Goal: Contribute content: Contribute content

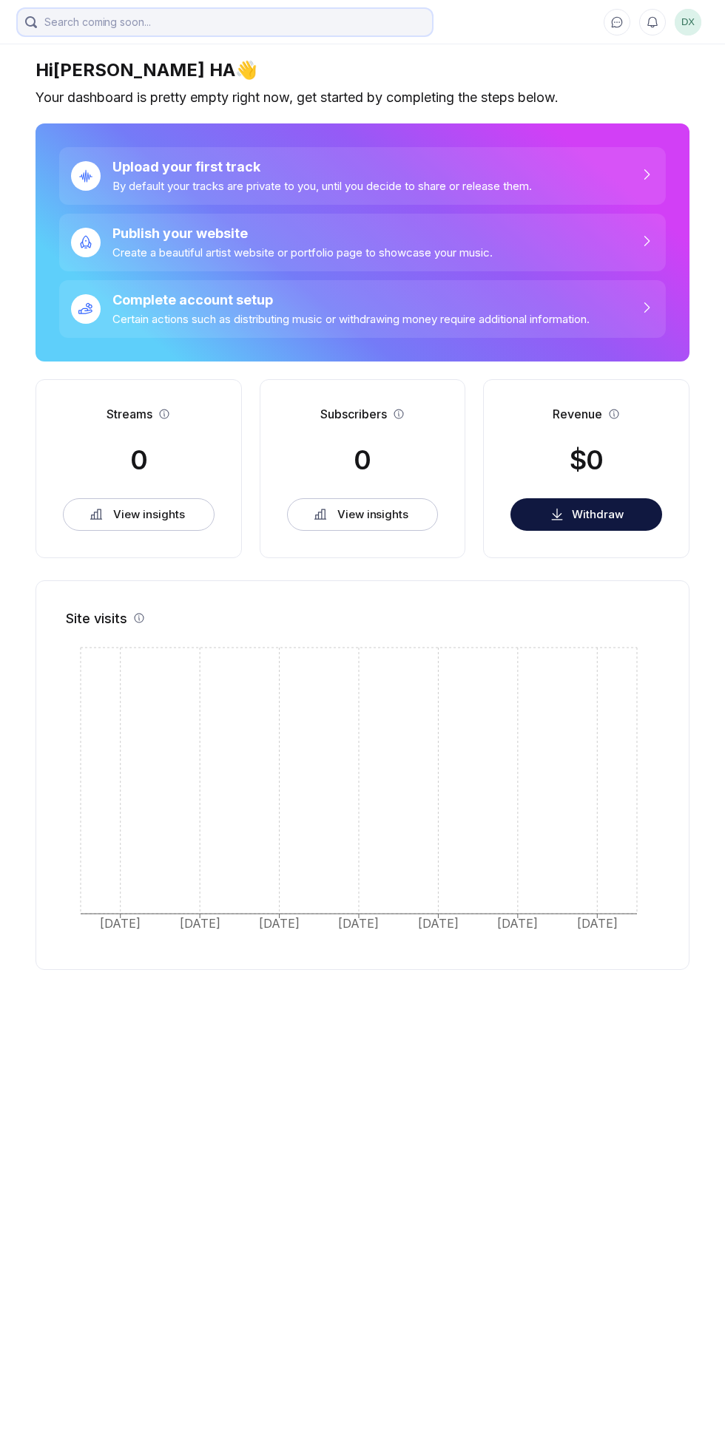
click at [376, 27] on input "search" at bounding box center [225, 22] width 414 height 27
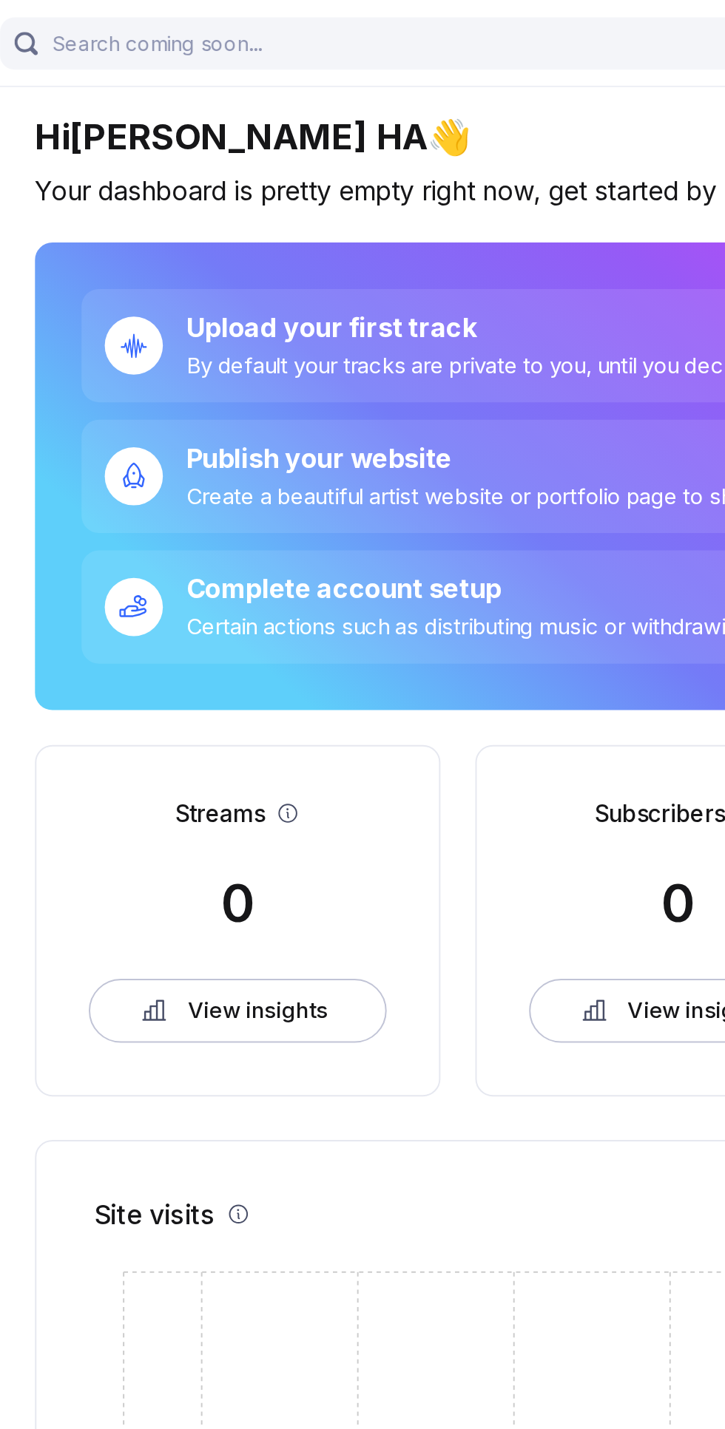
click at [278, 159] on div "Upload your first track" at bounding box center [321, 167] width 419 height 16
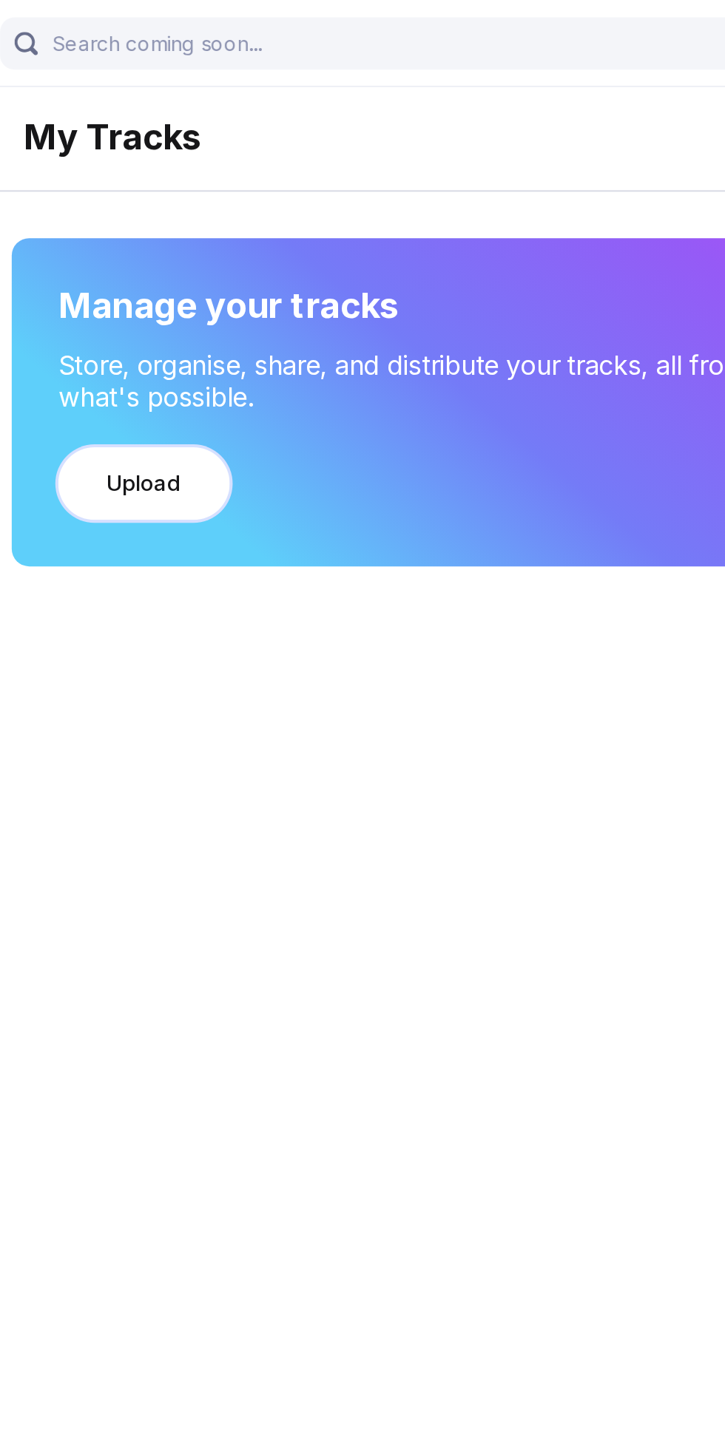
click at [117, 247] on button "Upload" at bounding box center [90, 246] width 87 height 37
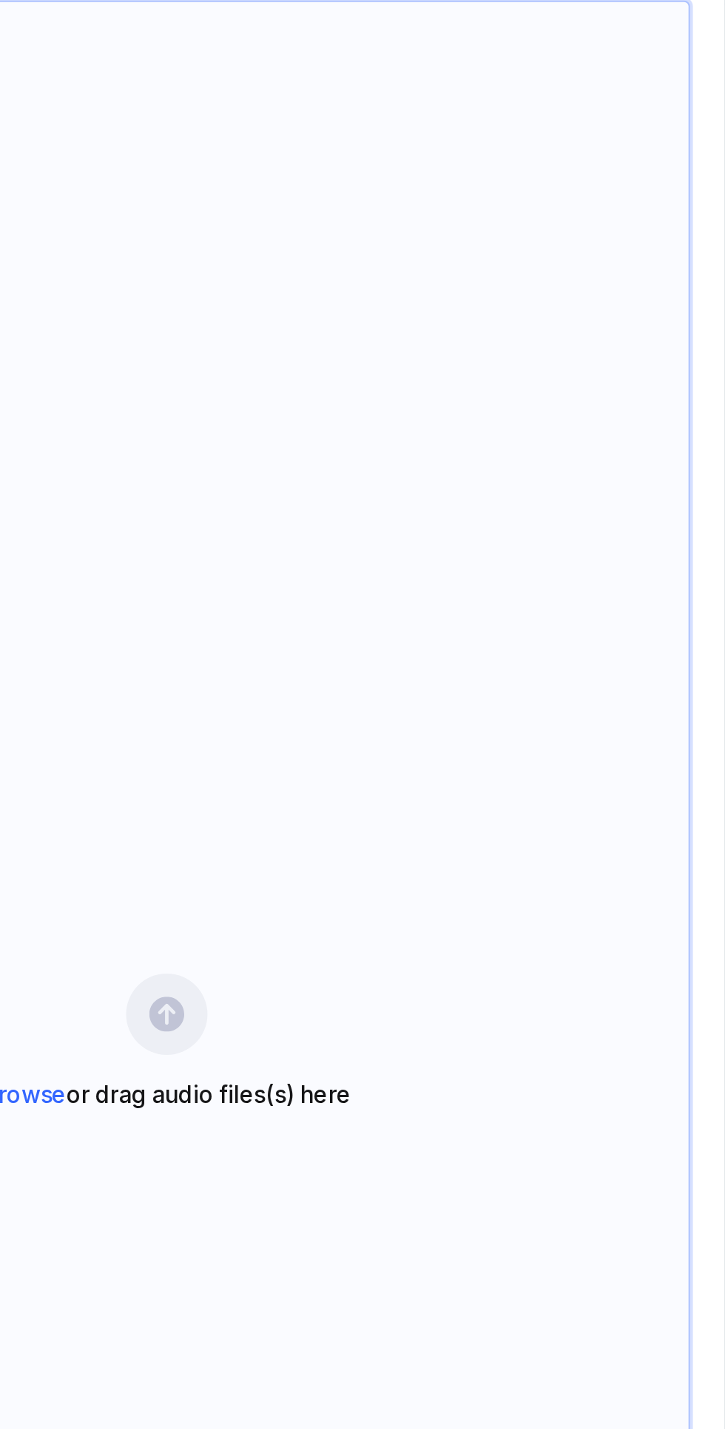
click at [469, 600] on div "Browse or drag audio files(s) here" at bounding box center [440, 624] width 532 height 1059
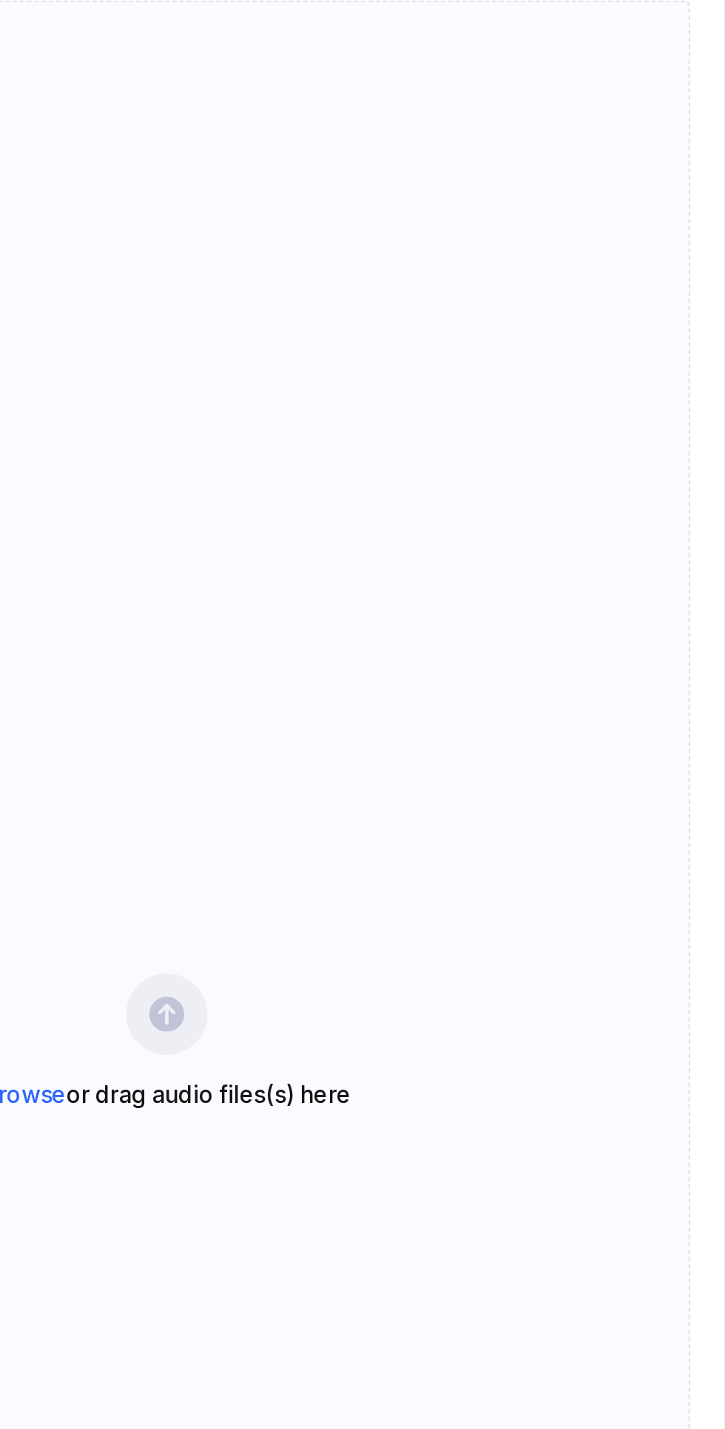
click at [455, 662] on div "Browse or drag audio files(s) here" at bounding box center [440, 624] width 532 height 1059
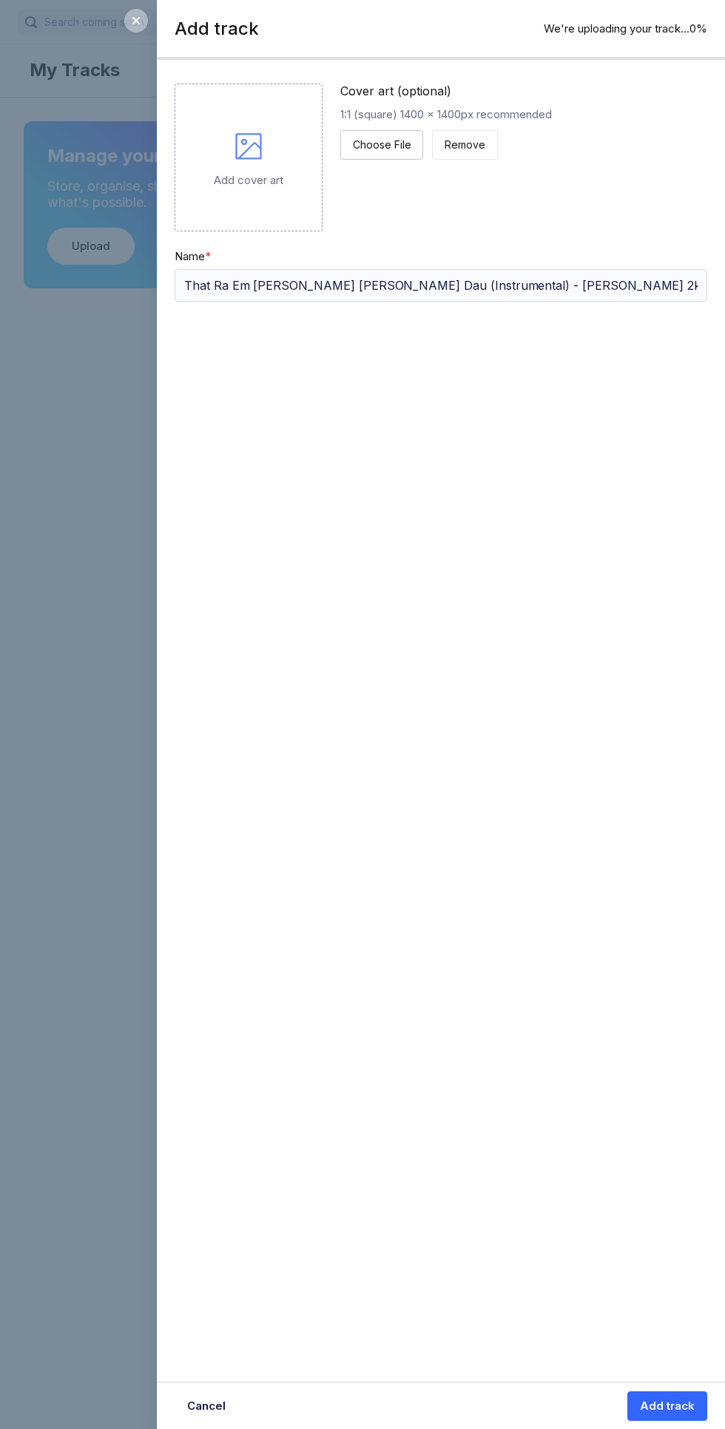
click at [74, 860] on div "Add track We're uploading your track... 0 % 0% Add cover art Cover art (optiona…" at bounding box center [362, 714] width 725 height 1429
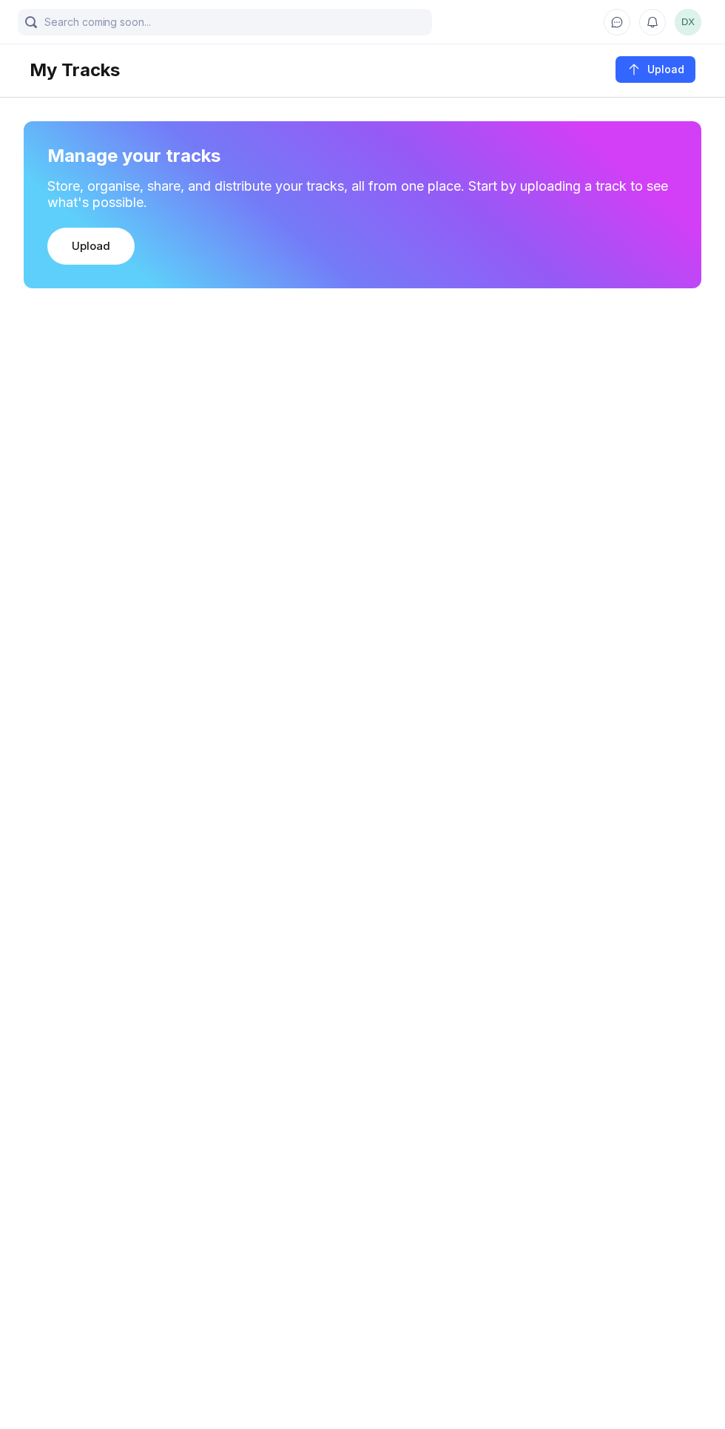
click at [652, 29] on button at bounding box center [652, 22] width 27 height 27
click at [609, 24] on button at bounding box center [616, 22] width 27 height 27
click at [198, 56] on div "My Tracks Upload" at bounding box center [362, 61] width 665 height 41
click at [359, 27] on input "search" at bounding box center [225, 22] width 414 height 27
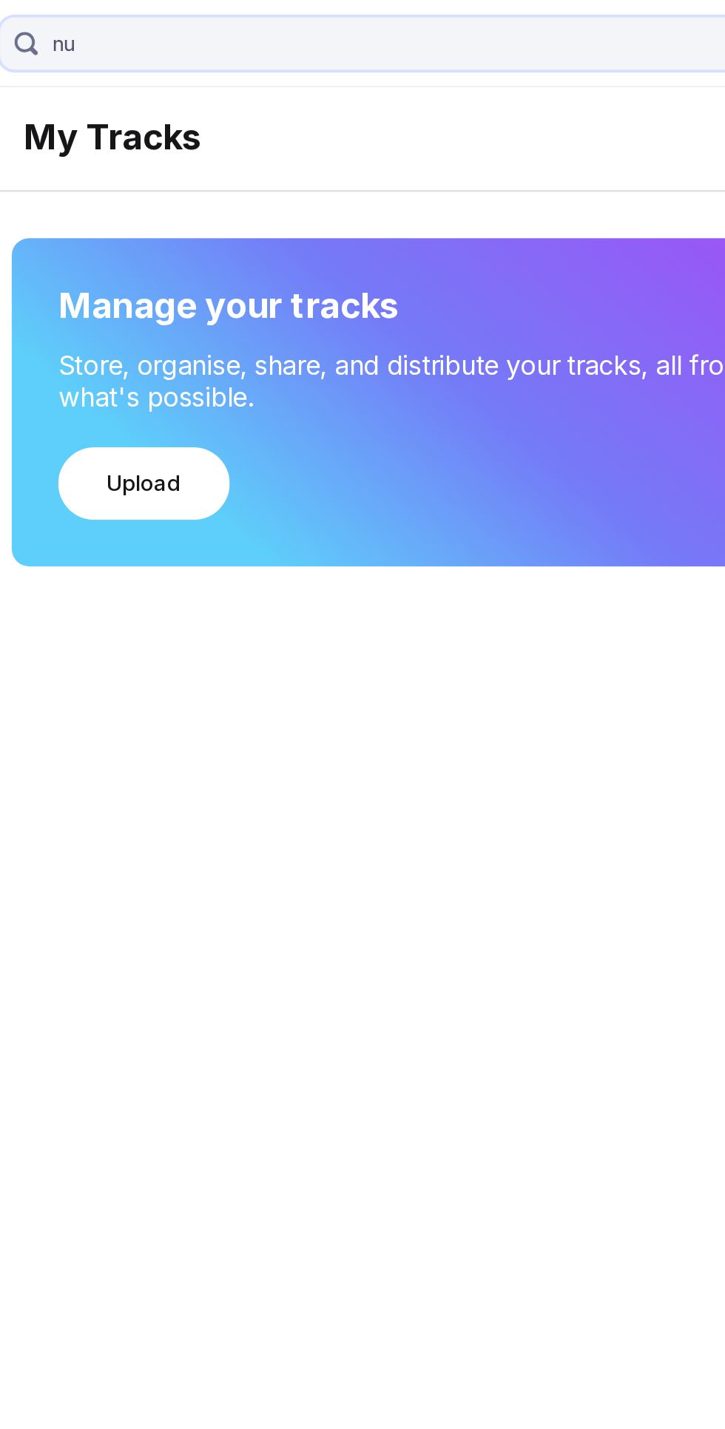
type input "n"
